Goal: Information Seeking & Learning: Learn about a topic

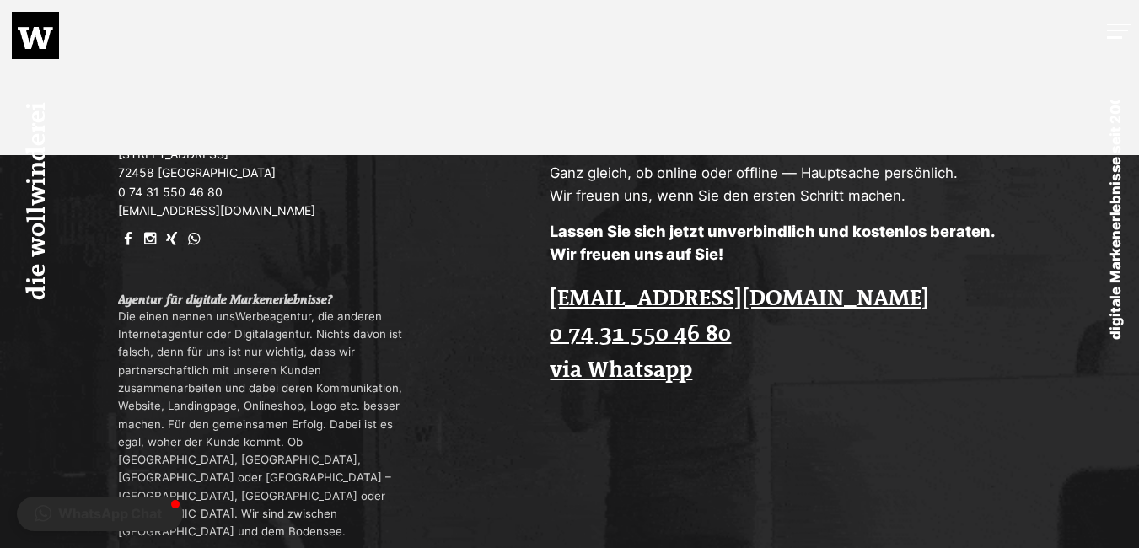
scroll to position [3682, 0]
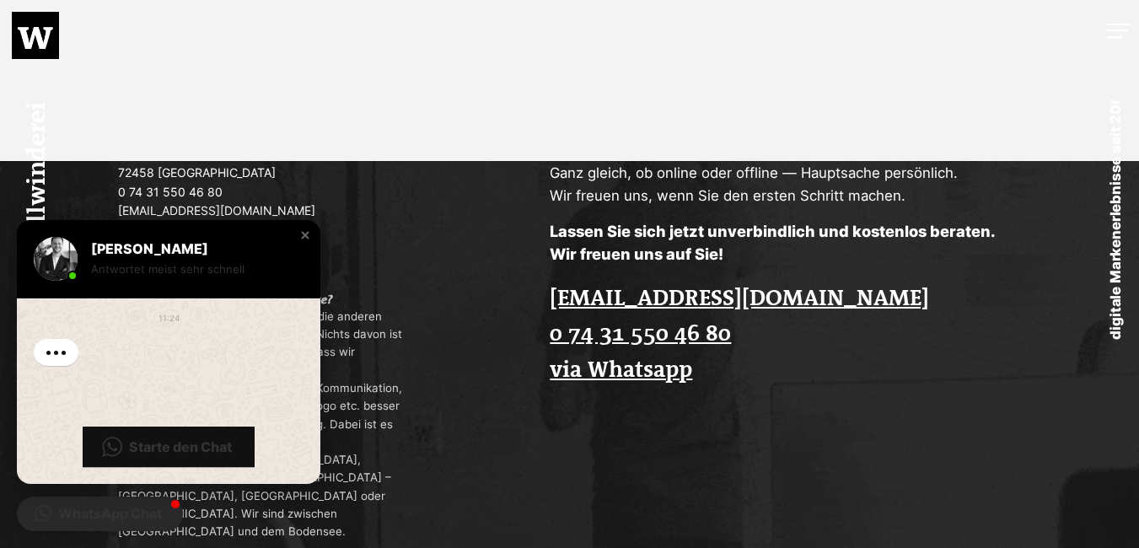
click at [1044, 345] on p "[EMAIL_ADDRESS][DOMAIN_NAME] [PHONE_NUMBER] via Whatsapp" at bounding box center [797, 335] width 495 height 108
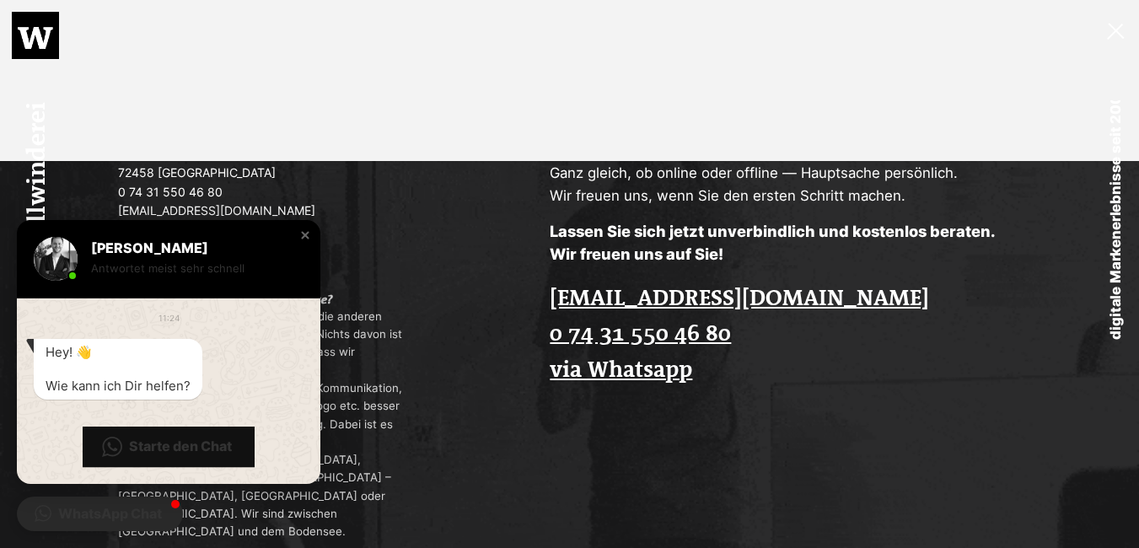
click at [1120, 36] on div at bounding box center [1119, 28] width 24 height 15
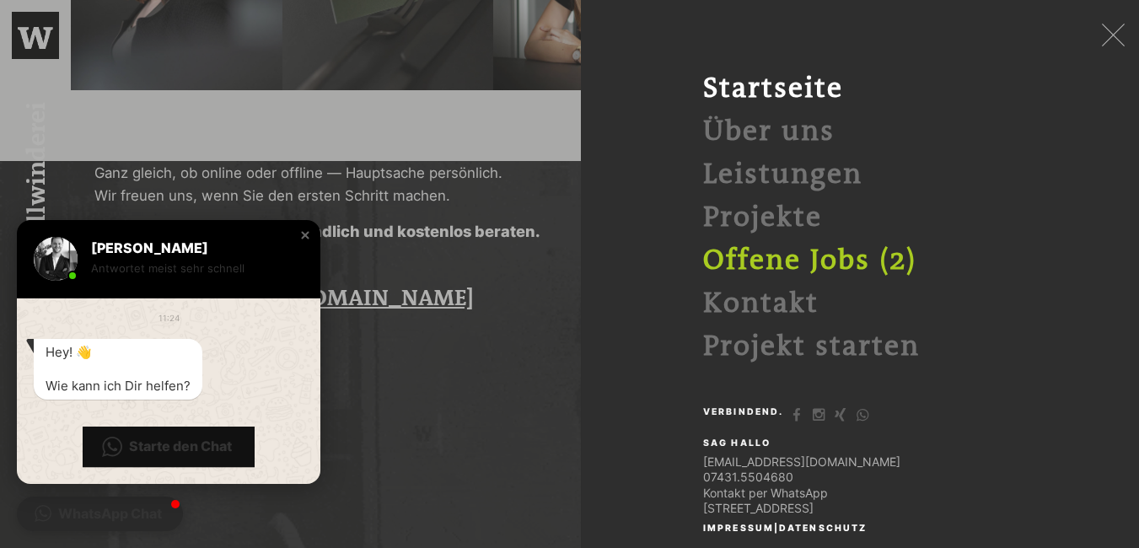
click at [830, 257] on link "Offene Jobs (2)" at bounding box center [809, 260] width 213 height 32
